Goal: Task Accomplishment & Management: Manage account settings

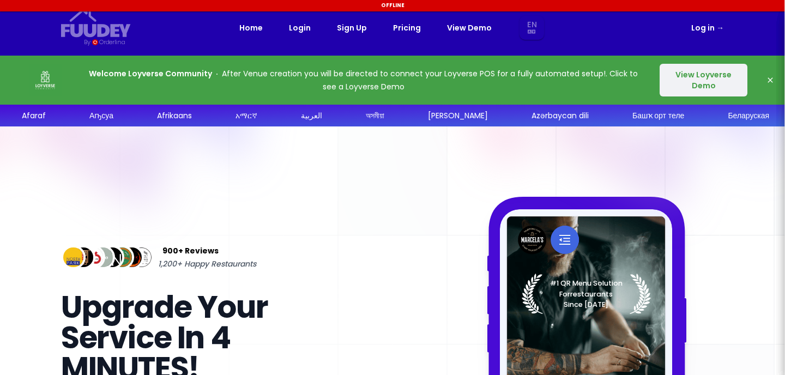
select select "en"
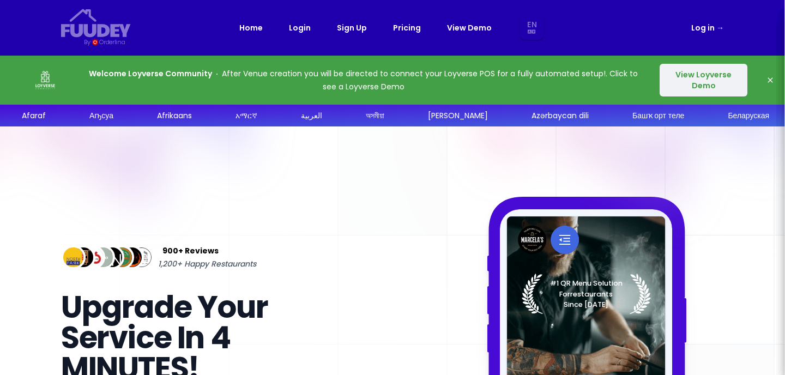
select select "en"
click at [715, 77] on button "View Loyverse Demo" at bounding box center [704, 80] width 88 height 33
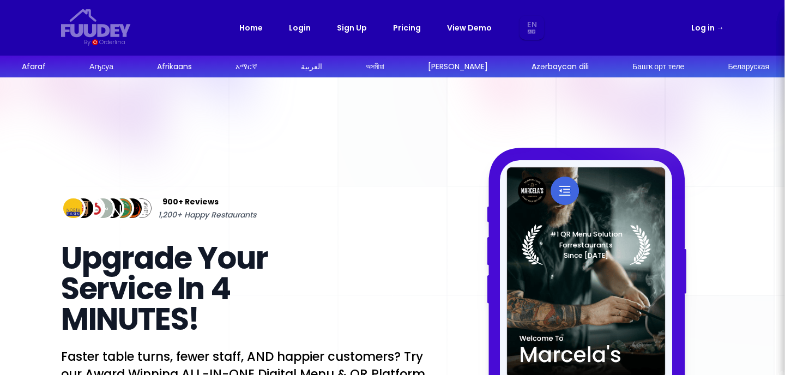
select select "en"
click at [701, 36] on nav "Fuudey {/* Added fill="currentColor" here */} {/* This rectangle defines the ba…" at bounding box center [393, 28] width 698 height 56
click at [707, 31] on link "Log in →" at bounding box center [707, 27] width 33 height 13
select select "en"
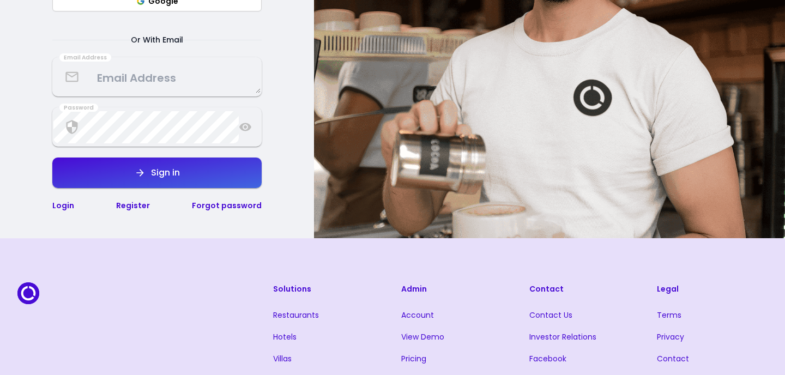
scroll to position [123, 0]
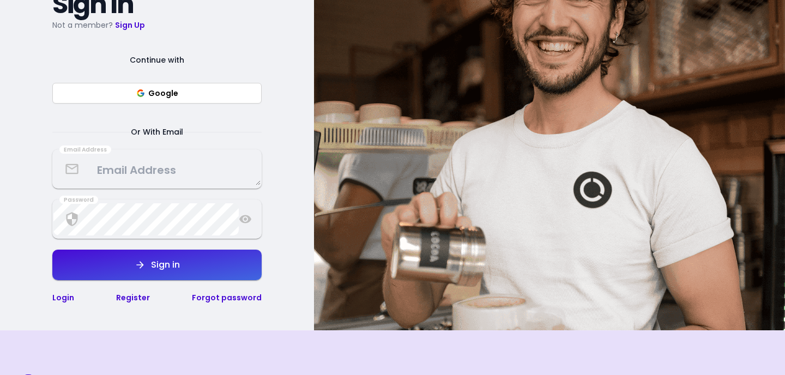
click at [190, 96] on button "Google" at bounding box center [156, 93] width 209 height 21
select select "en"
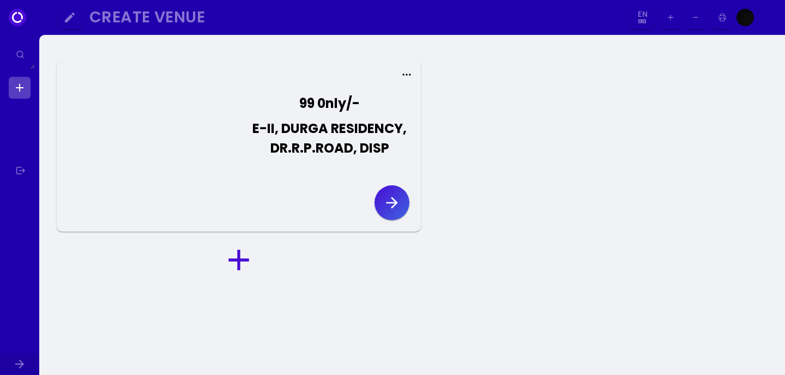
click at [322, 183] on button at bounding box center [325, 177] width 173 height 11
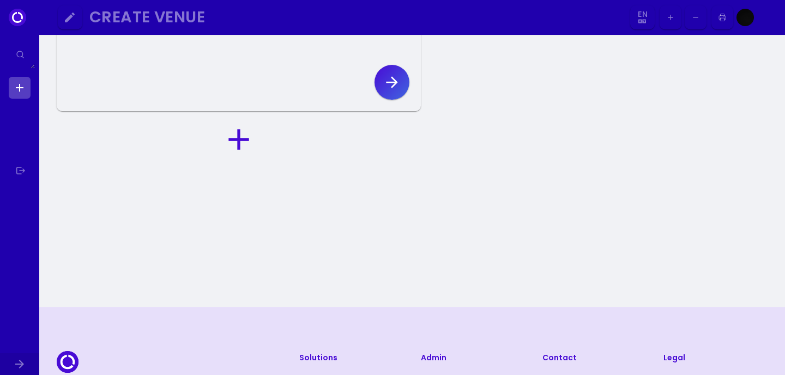
scroll to position [85, 0]
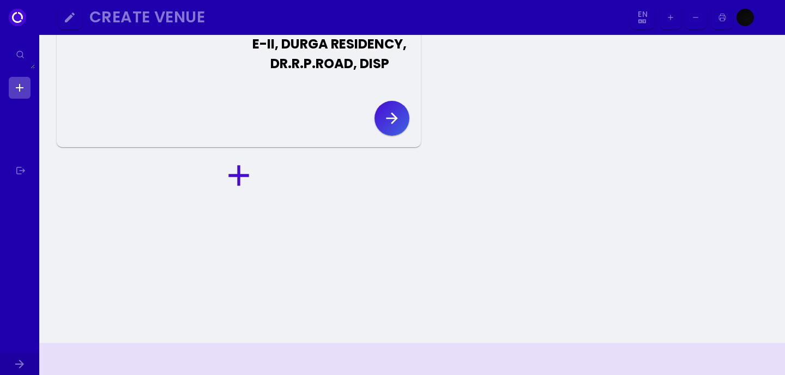
click at [391, 127] on icon "button" at bounding box center [391, 118] width 17 height 17
select select "en"
